Goal: Connect with others: Establish contact or relationships with other users

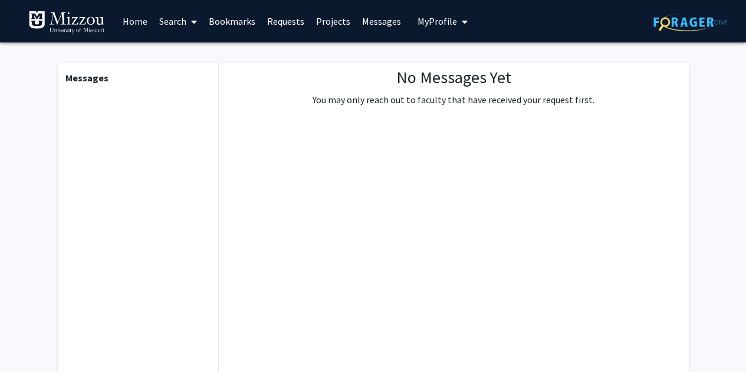
click at [476, 120] on div "No Messages Yet You may only reach out to faculty that have received your reque…" at bounding box center [453, 217] width 469 height 309
click at [186, 24] on link "Search" at bounding box center [178, 21] width 50 height 41
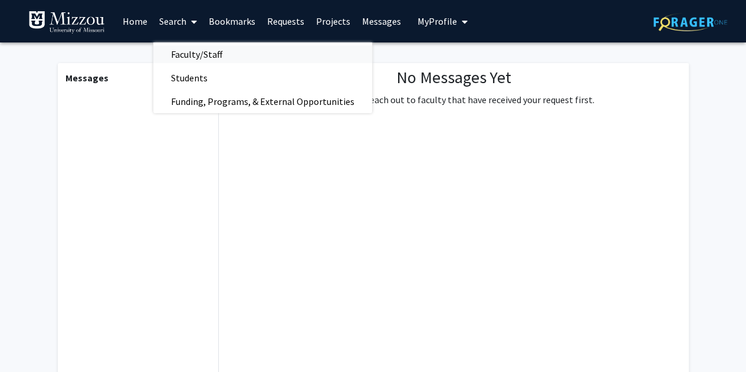
click at [197, 45] on span "Faculty/Staff" at bounding box center [196, 54] width 87 height 24
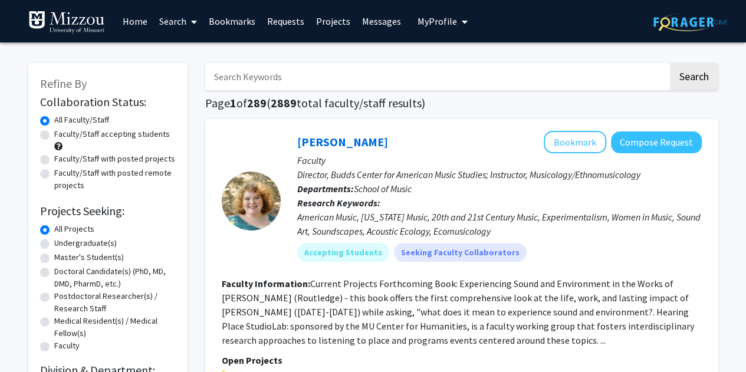
click at [57, 241] on label "Undergraduate(s)" at bounding box center [85, 243] width 62 height 12
click at [57, 241] on input "Undergraduate(s)" at bounding box center [58, 241] width 8 height 8
radio input "true"
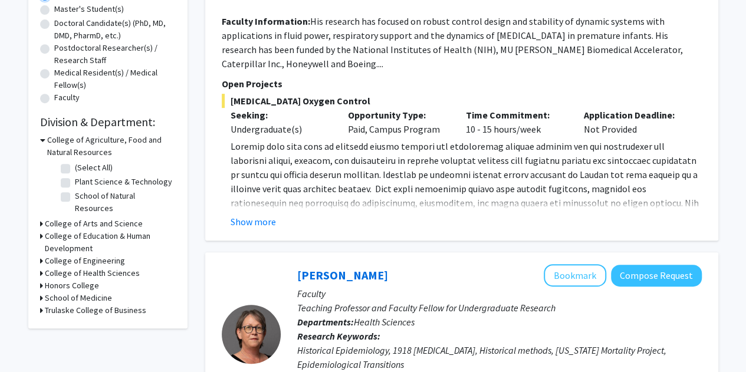
scroll to position [254, 0]
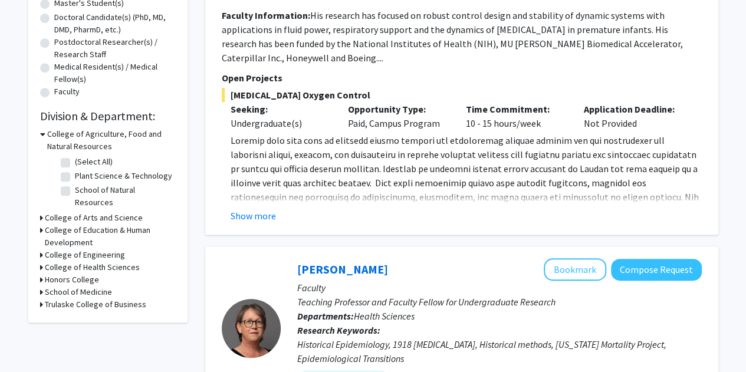
click at [74, 224] on h3 "College of Education & Human Development" at bounding box center [110, 236] width 131 height 25
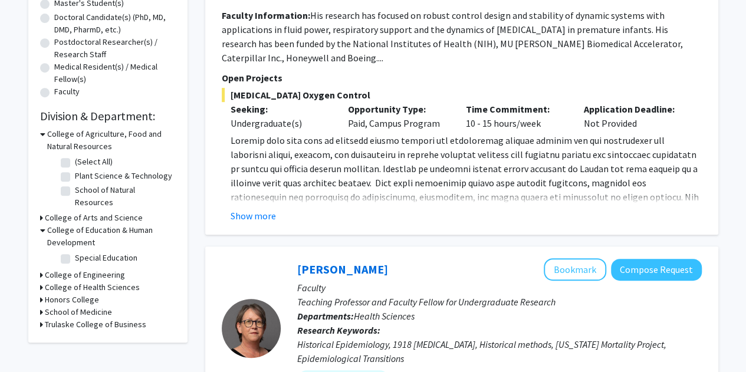
click at [73, 224] on h3 "College of Education & Human Development" at bounding box center [111, 236] width 128 height 25
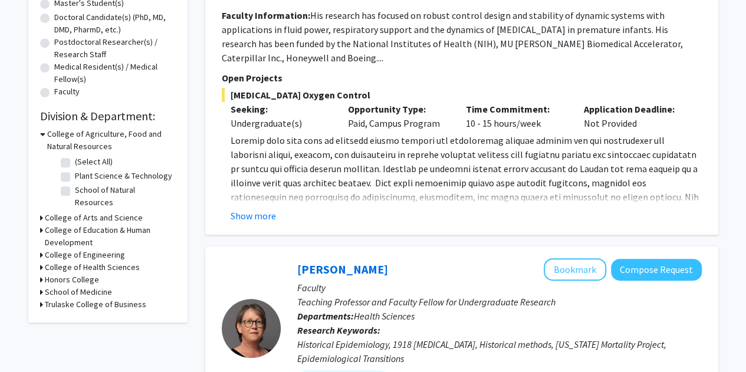
click at [74, 224] on h3 "College of Education & Human Development" at bounding box center [110, 236] width 131 height 25
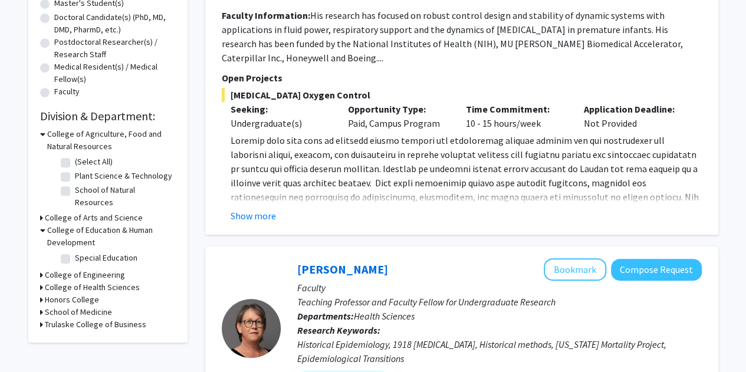
click at [75, 252] on label "Special Education" at bounding box center [106, 258] width 62 height 12
click at [75, 252] on input "Special Education" at bounding box center [79, 256] width 8 height 8
checkbox input "true"
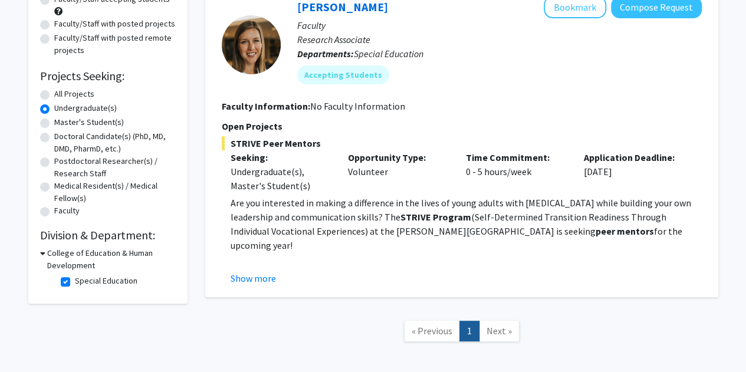
scroll to position [97, 0]
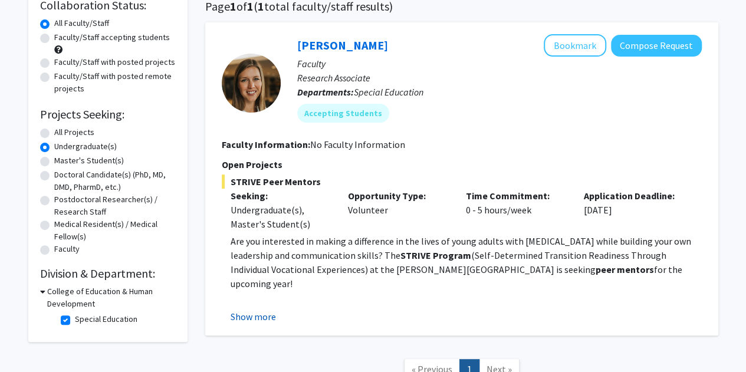
click at [260, 318] on button "Show more" at bounding box center [252, 316] width 45 height 14
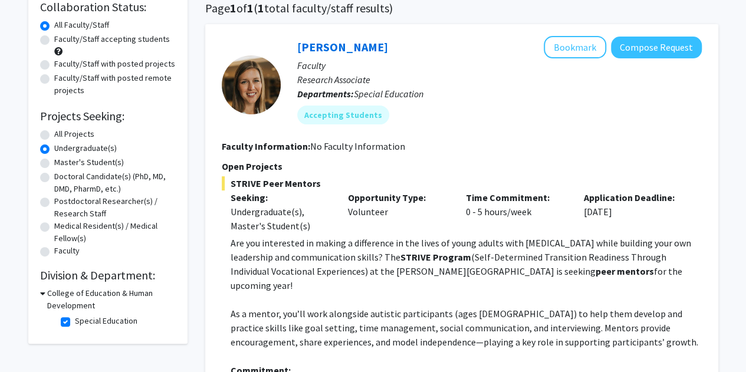
scroll to position [58, 0]
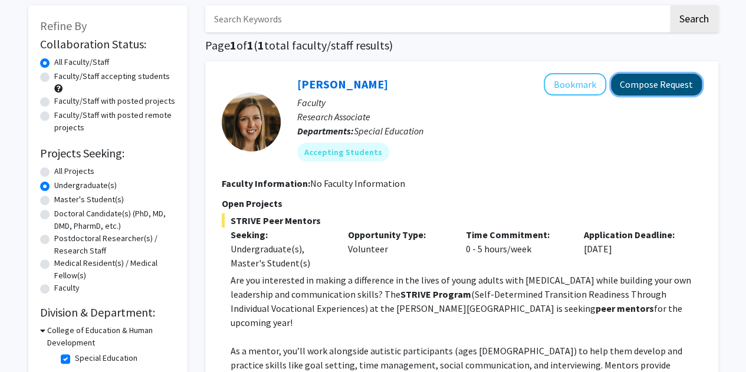
click at [661, 83] on button "Compose Request" at bounding box center [656, 85] width 91 height 22
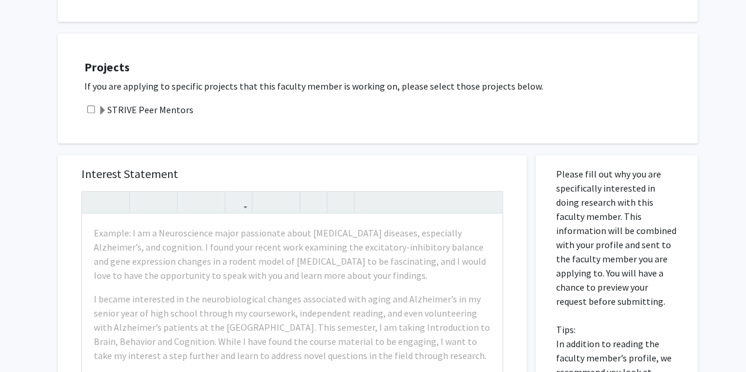
scroll to position [196, 0]
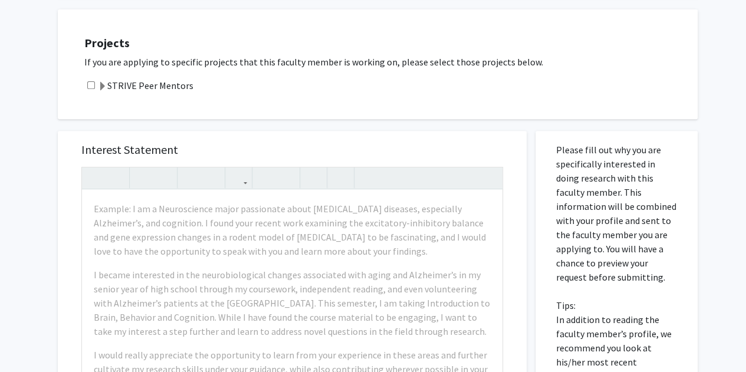
click at [91, 85] on input "checkbox" at bounding box center [91, 85] width 8 height 8
checkbox input "true"
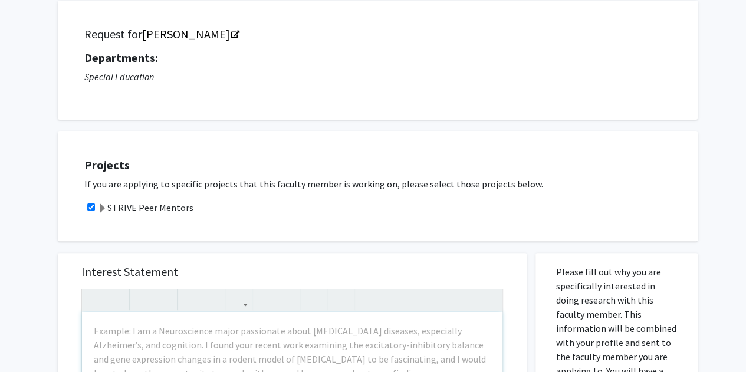
scroll to position [74, 0]
